Goal: Find specific page/section: Find specific page/section

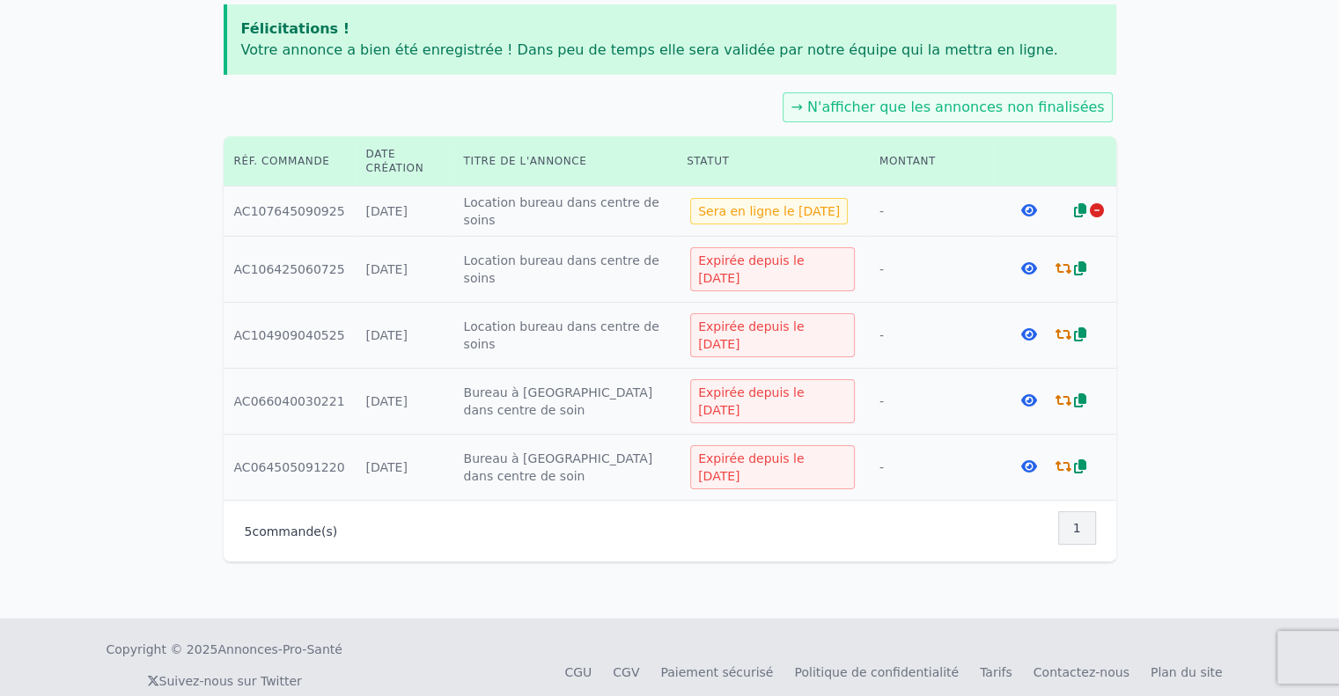
scroll to position [259, 0]
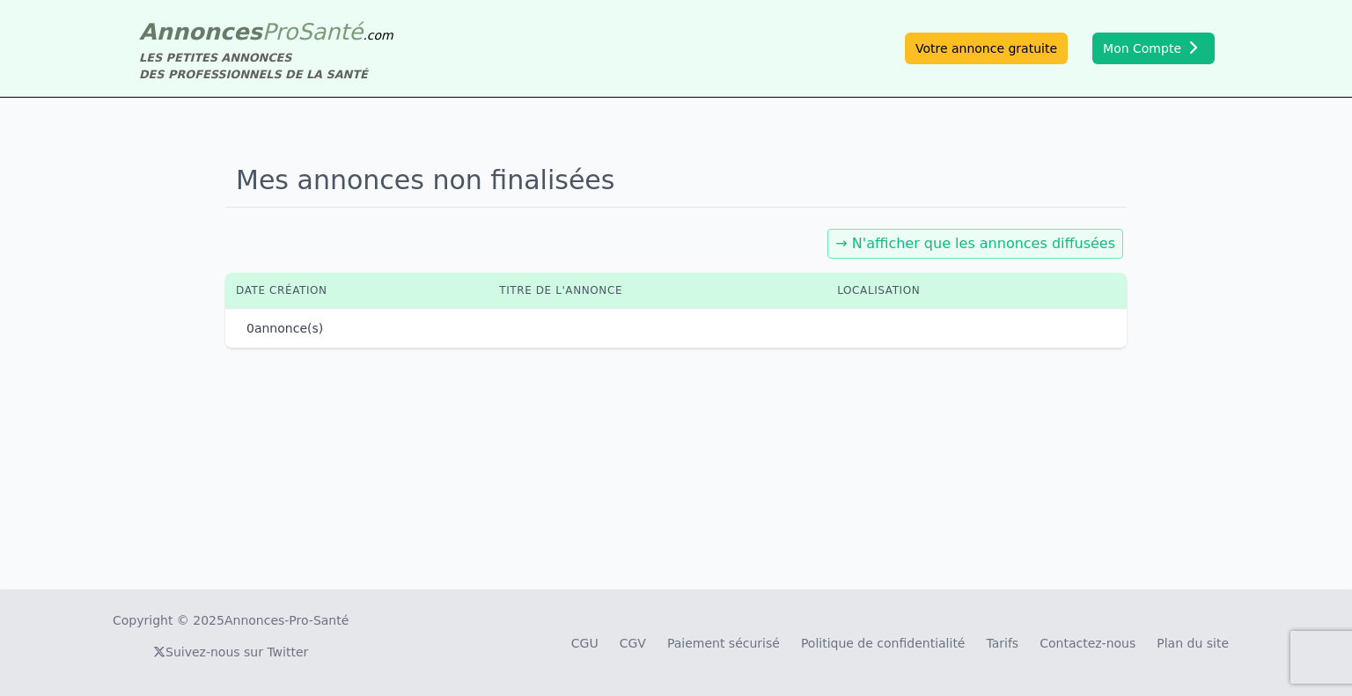
click at [912, 246] on link "→ N'afficher que les annonces diffusées" at bounding box center [975, 243] width 280 height 17
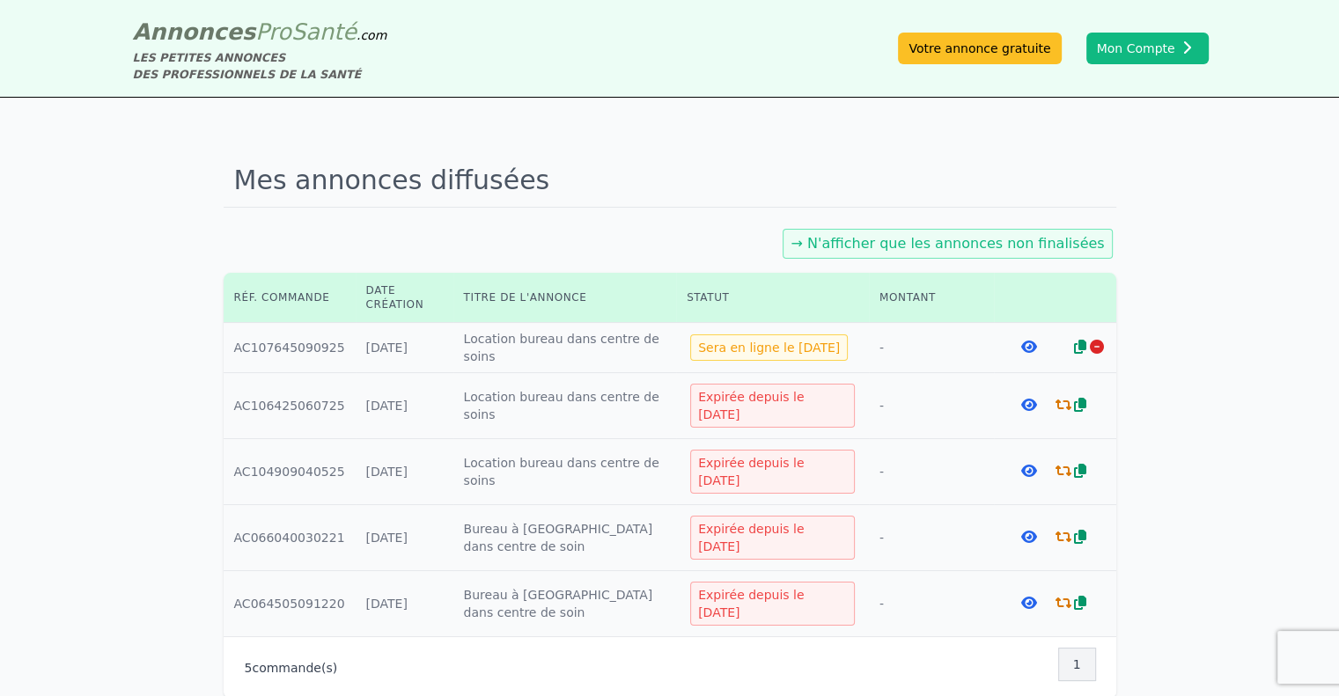
click at [1021, 341] on link at bounding box center [1029, 348] width 16 height 14
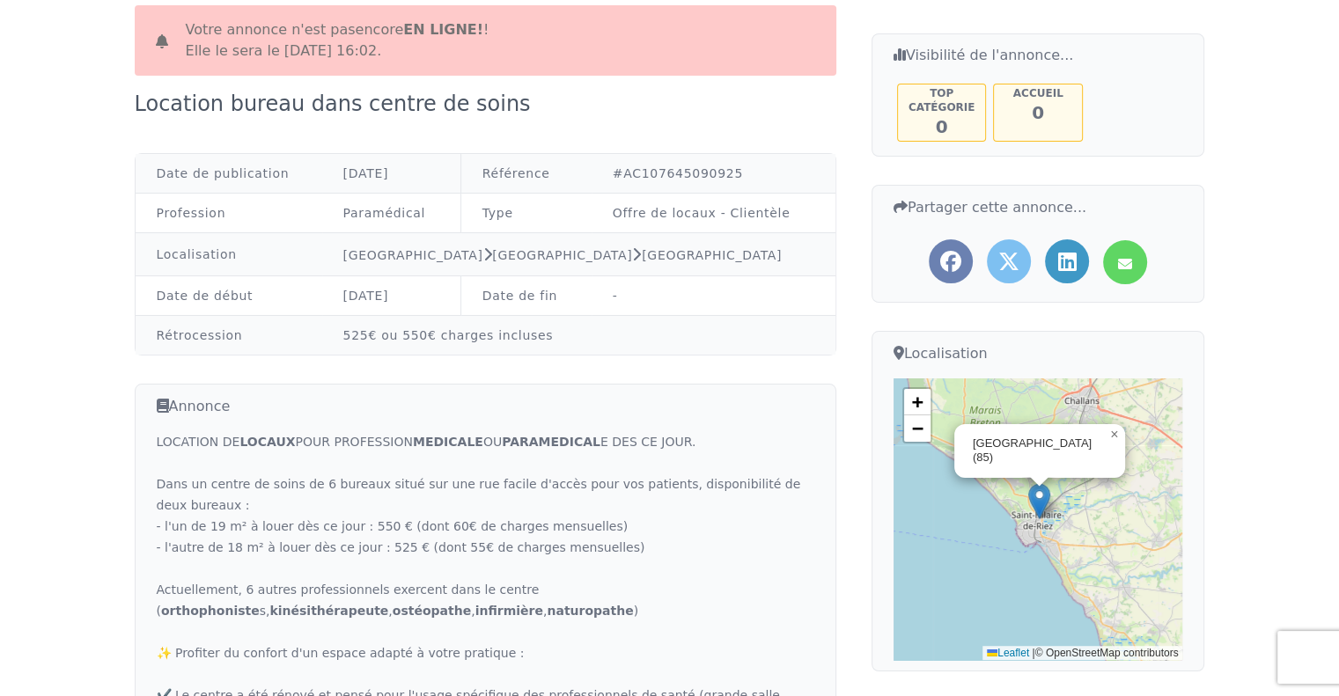
scroll to position [151, 0]
